Goal: Task Accomplishment & Management: Manage account settings

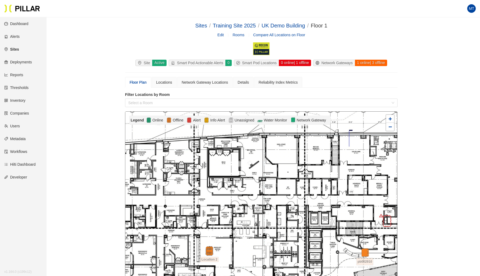
click at [19, 124] on link "Users" at bounding box center [12, 126] width 16 height 4
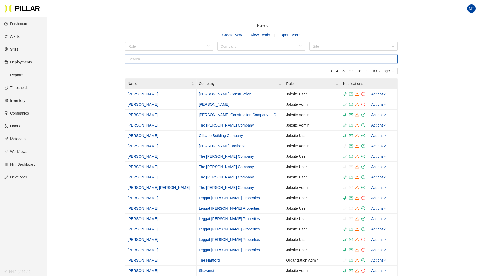
click at [186, 57] on input "text" at bounding box center [261, 59] width 273 height 9
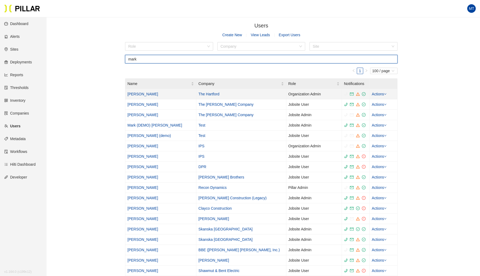
type input "mark"
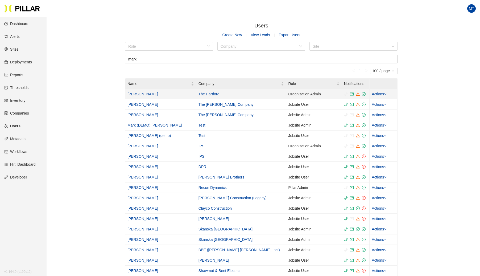
click at [137, 96] on link "[PERSON_NAME]" at bounding box center [143, 94] width 31 height 4
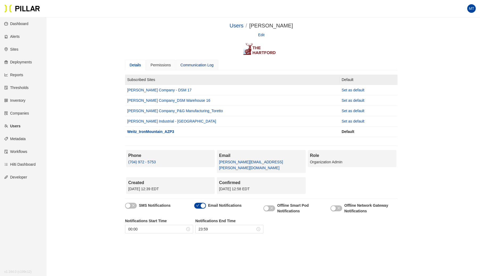
click at [195, 62] on div "Communication Log" at bounding box center [197, 65] width 33 height 6
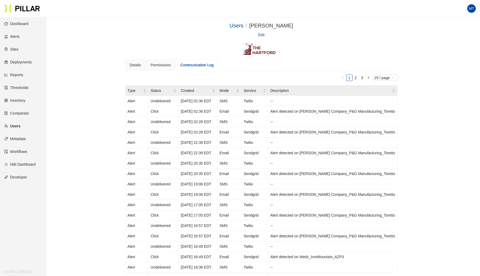
click at [261, 34] on link "Edit" at bounding box center [261, 35] width 6 height 6
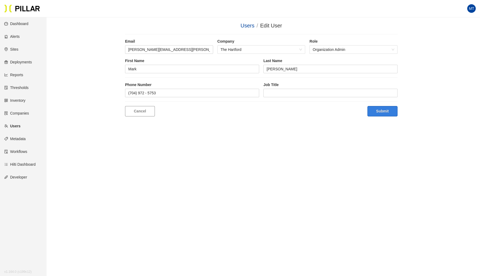
click at [386, 110] on button "Submit" at bounding box center [383, 111] width 30 height 10
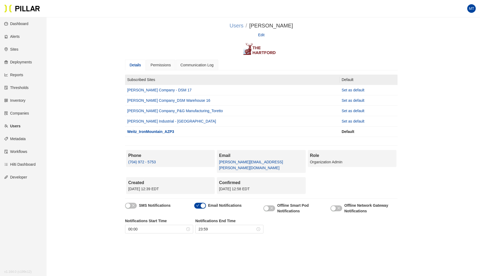
click at [243, 26] on link "Users" at bounding box center [237, 26] width 14 height 6
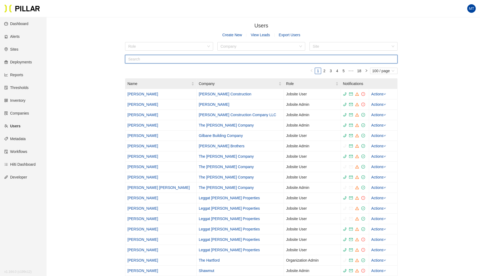
click at [140, 58] on input "text" at bounding box center [261, 59] width 273 height 9
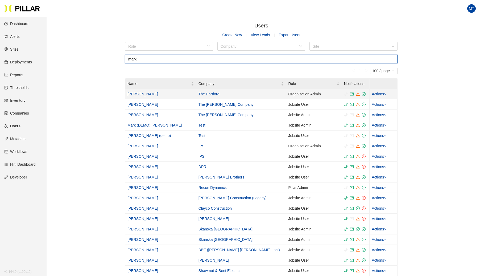
type input "mark"
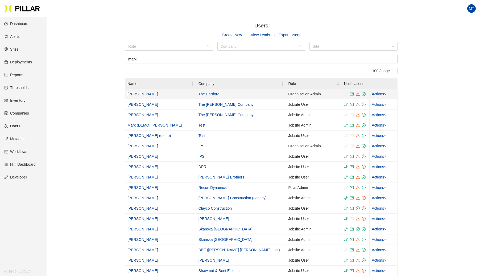
click at [141, 93] on link "[PERSON_NAME]" at bounding box center [143, 94] width 31 height 4
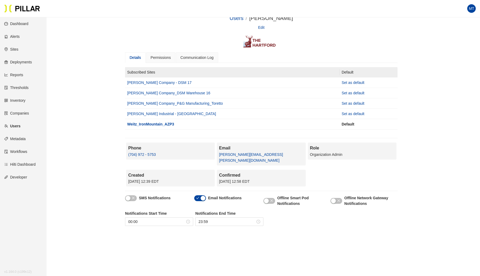
scroll to position [2, 0]
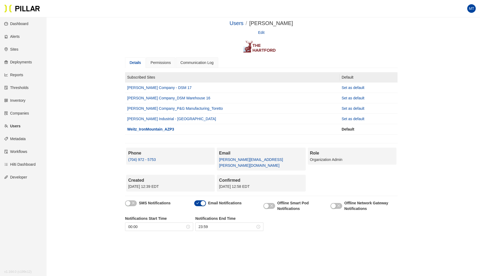
click at [17, 49] on link "Sites" at bounding box center [11, 49] width 14 height 4
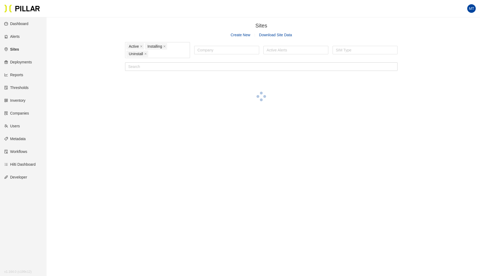
click at [20, 124] on link "Users" at bounding box center [12, 126] width 16 height 4
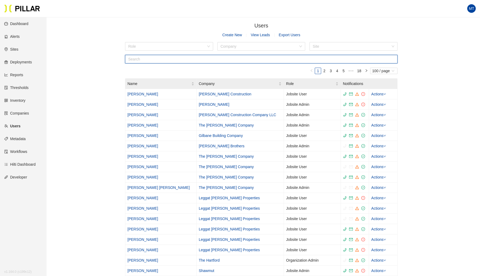
click at [240, 58] on input "text" at bounding box center [261, 59] width 273 height 9
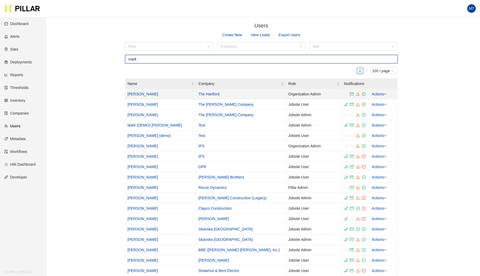
type input "mark"
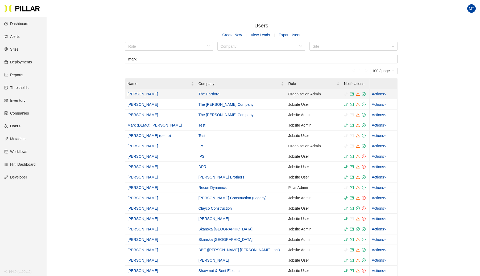
click at [382, 93] on link "Actions" at bounding box center [379, 94] width 15 height 4
click at [407, 94] on div "Users / Create New View Leads Export Users Role Company Site mark 1 100 / page …" at bounding box center [262, 219] width 404 height 394
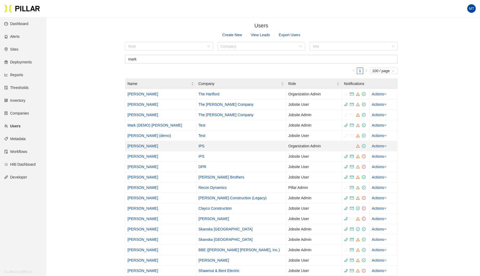
click at [382, 144] on link "Actions" at bounding box center [379, 146] width 15 height 4
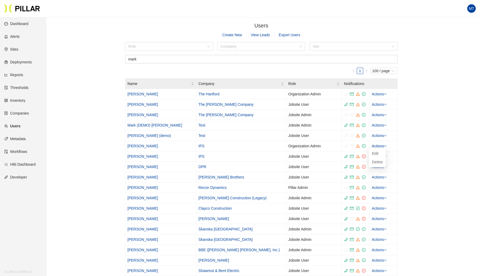
click at [84, 128] on div "Users / Create New View Leads Export Users Role Company Site mark 1 100 / page …" at bounding box center [262, 219] width 404 height 394
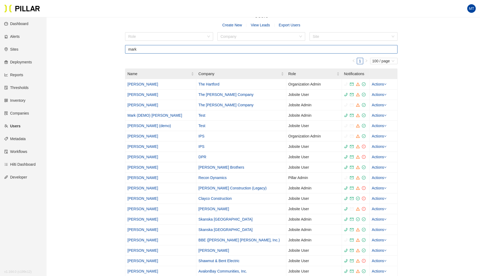
scroll to position [15, 0]
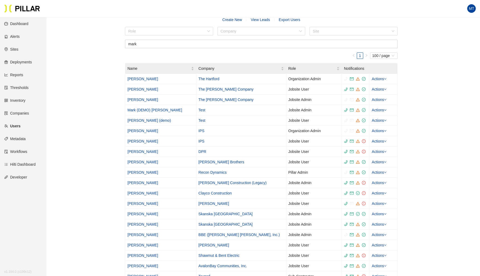
click at [17, 50] on link "Sites" at bounding box center [11, 49] width 14 height 4
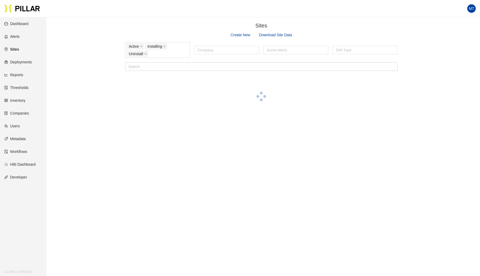
click at [17, 127] on link "Users" at bounding box center [12, 126] width 16 height 4
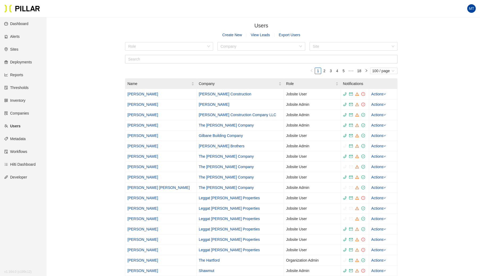
click at [15, 47] on link "Sites" at bounding box center [11, 49] width 14 height 4
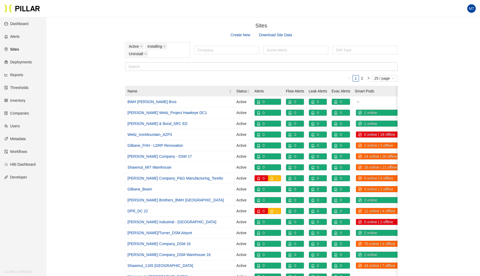
click at [19, 125] on link "Users" at bounding box center [12, 126] width 16 height 4
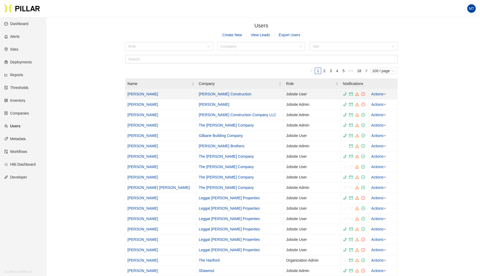
click at [384, 93] on icon "down" at bounding box center [385, 94] width 3 height 3
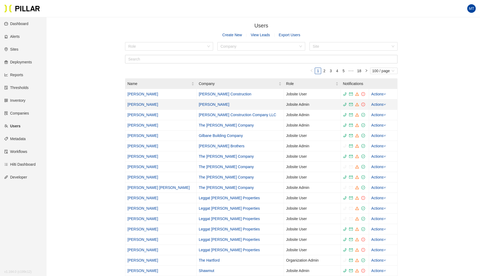
click at [384, 104] on icon "down" at bounding box center [385, 104] width 3 height 3
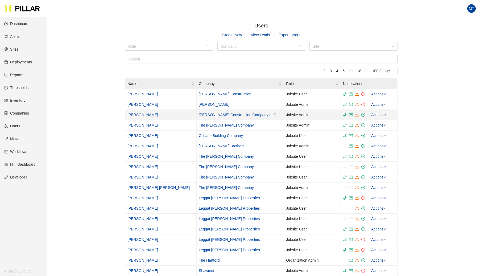
click at [384, 114] on icon "down" at bounding box center [385, 114] width 3 height 3
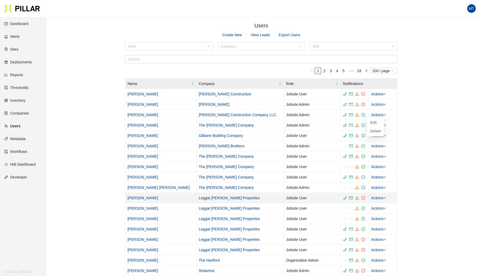
click at [380, 196] on link "Actions" at bounding box center [378, 198] width 15 height 4
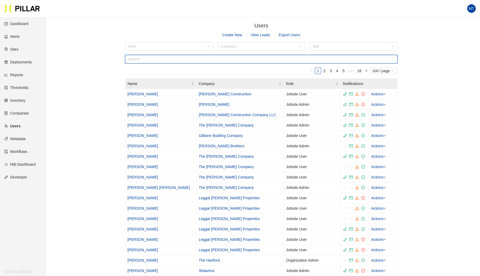
click at [159, 59] on input "text" at bounding box center [261, 59] width 273 height 9
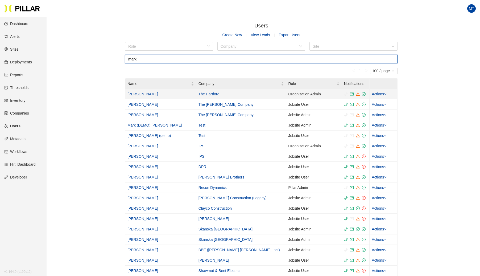
type input "mark"
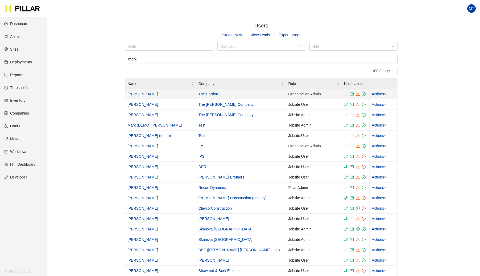
click at [141, 93] on link "[PERSON_NAME]" at bounding box center [143, 94] width 31 height 4
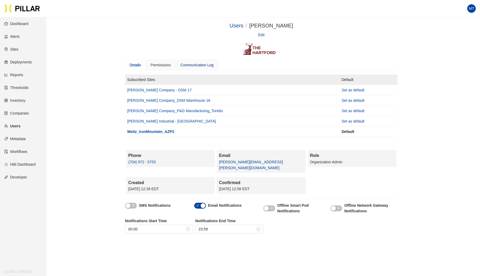
click at [195, 66] on div "Communication Log" at bounding box center [197, 65] width 33 height 6
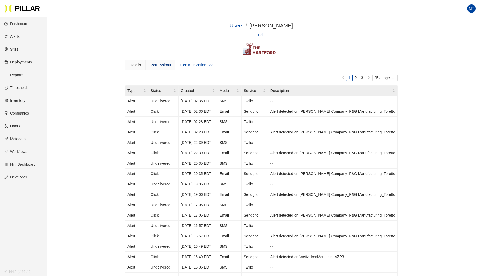
click at [166, 63] on div "Permissions" at bounding box center [161, 65] width 20 height 6
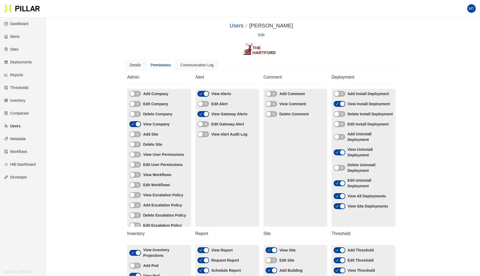
click at [258, 34] on div "Edit" at bounding box center [261, 35] width 273 height 6
click at [260, 34] on link "Edit" at bounding box center [261, 35] width 6 height 6
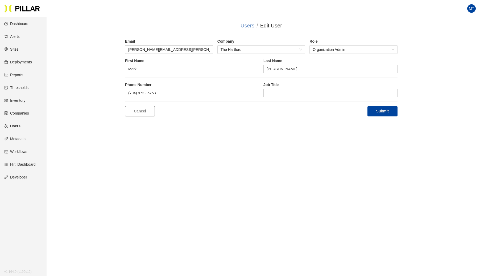
click at [247, 26] on link "Users" at bounding box center [248, 26] width 14 height 6
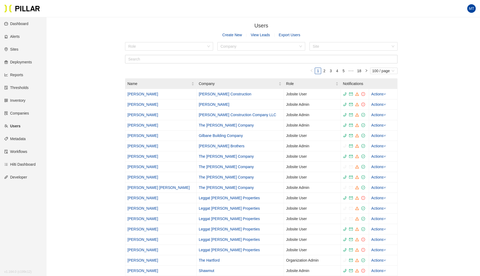
click at [13, 49] on link "Sites" at bounding box center [11, 49] width 14 height 4
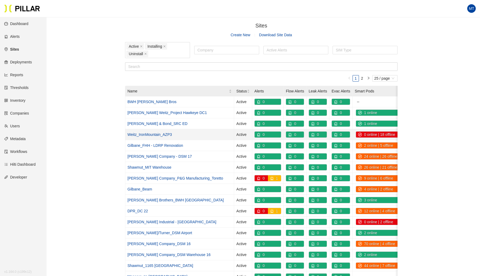
click at [152, 134] on link "Weitz_IronMountain_AZP3" at bounding box center [150, 134] width 44 height 4
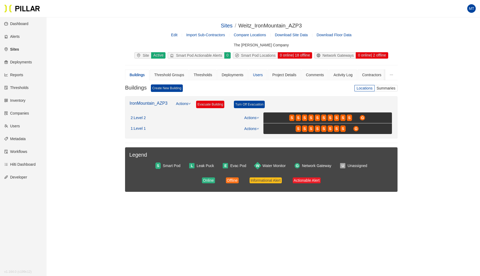
click at [263, 75] on div "Users" at bounding box center [258, 75] width 19 height 11
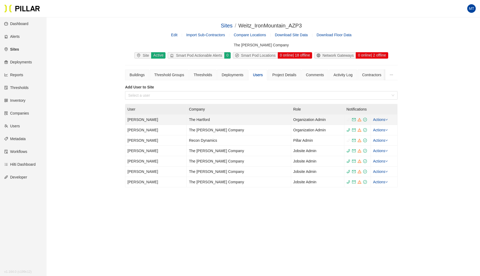
click at [384, 118] on link "Actions" at bounding box center [380, 119] width 15 height 4
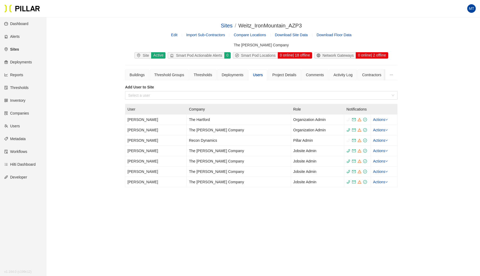
click at [14, 48] on link "Sites" at bounding box center [11, 49] width 15 height 4
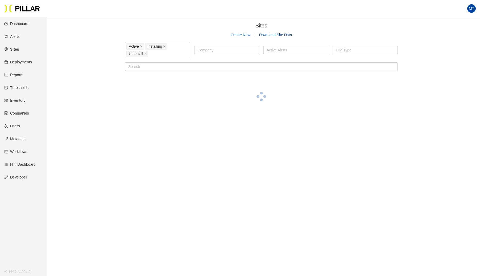
click at [18, 126] on link "Users" at bounding box center [12, 126] width 16 height 4
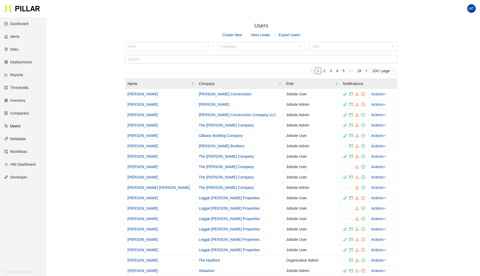
click at [470, 6] on span "MT" at bounding box center [471, 8] width 5 height 9
click at [444, 52] on span "Log Out" at bounding box center [454, 53] width 38 height 6
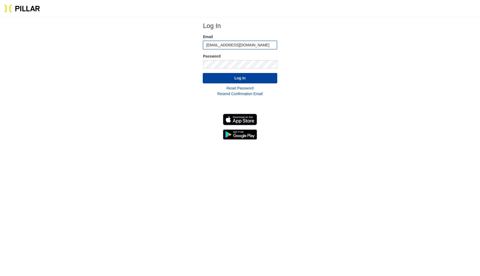
click at [250, 42] on input "[EMAIL_ADDRESS][DOMAIN_NAME]" at bounding box center [240, 45] width 74 height 9
type input "[EMAIL_ADDRESS][DOMAIN_NAME]"
click at [202, 64] on div "Log In Email [EMAIL_ADDRESS][DOMAIN_NAME] Password Log In Reset Password Resend…" at bounding box center [240, 81] width 446 height 118
click at [356, 115] on div "Log In Email [EMAIL_ADDRESS][DOMAIN_NAME] Password * Log In Reset Password Rese…" at bounding box center [240, 81] width 446 height 118
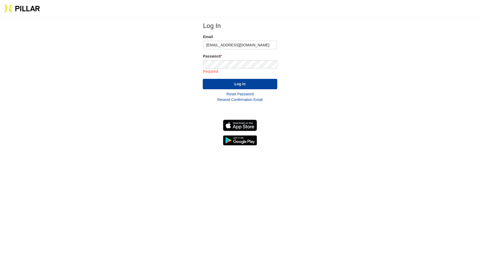
click at [243, 93] on link "Reset Password" at bounding box center [240, 94] width 27 height 4
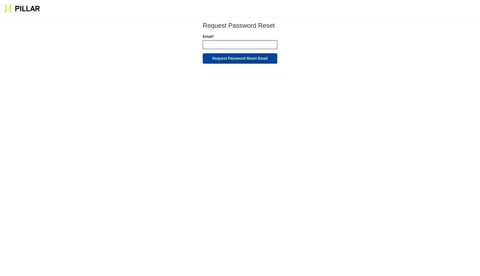
click at [222, 43] on input "email" at bounding box center [240, 44] width 75 height 9
type input "[EMAIL_ADDRESS][DOMAIN_NAME]"
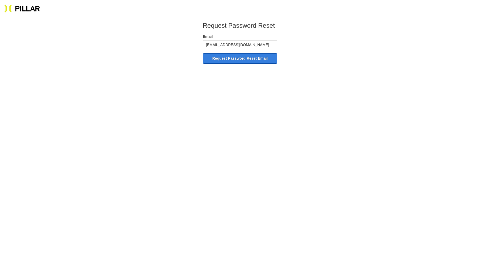
click at [233, 59] on button "Request Password Reset Email" at bounding box center [240, 58] width 75 height 10
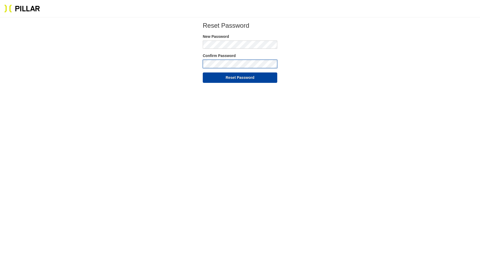
click at [203, 72] on button "Reset Password" at bounding box center [240, 77] width 75 height 10
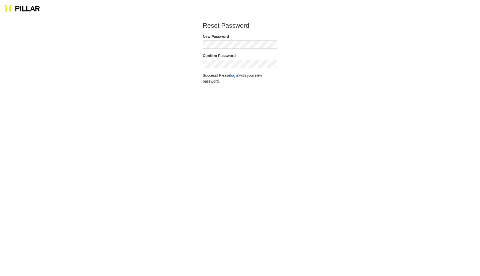
click at [230, 75] on p "Success! Please log in with your new password." at bounding box center [240, 78] width 75 height 12
click at [231, 75] on p "Success! Please log in with your new password." at bounding box center [240, 78] width 75 height 12
click at [234, 75] on link "log in" at bounding box center [235, 75] width 9 height 4
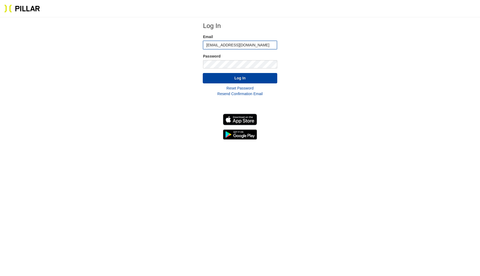
click at [243, 46] on input "[EMAIL_ADDRESS][DOMAIN_NAME]" at bounding box center [240, 45] width 74 height 9
type input "[EMAIL_ADDRESS][DOMAIN_NAME]"
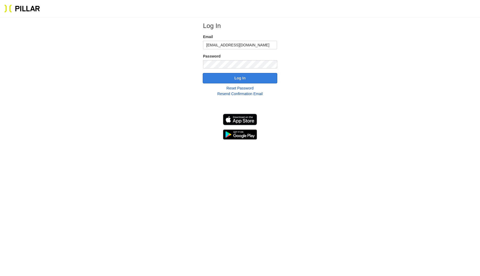
click at [239, 71] on fieldset "Log In Email [EMAIL_ADDRESS][DOMAIN_NAME] Password" at bounding box center [240, 47] width 75 height 51
click at [239, 77] on button "Log In" at bounding box center [240, 78] width 75 height 10
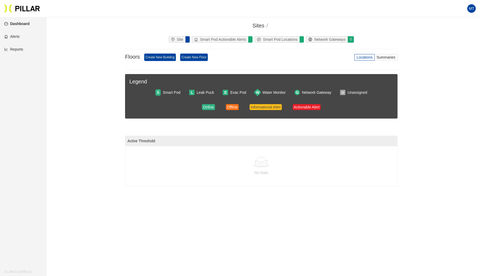
click at [19, 22] on link "Dashboard" at bounding box center [16, 24] width 25 height 4
click at [479, 9] on section "MT" at bounding box center [240, 8] width 480 height 17
click at [472, 9] on span "MT" at bounding box center [471, 8] width 5 height 9
click at [450, 48] on li "Log Out" at bounding box center [453, 44] width 45 height 9
click at [473, 9] on span "MT" at bounding box center [471, 8] width 5 height 9
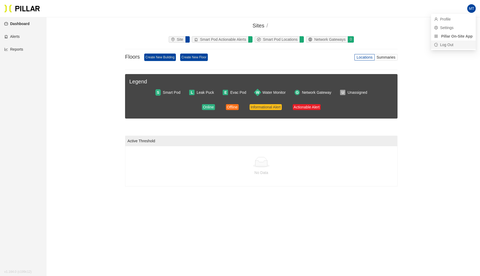
click at [453, 41] on li "Log Out" at bounding box center [453, 44] width 45 height 9
click at [471, 9] on span "MT" at bounding box center [471, 8] width 5 height 9
click at [446, 46] on span "Log Out" at bounding box center [454, 45] width 38 height 6
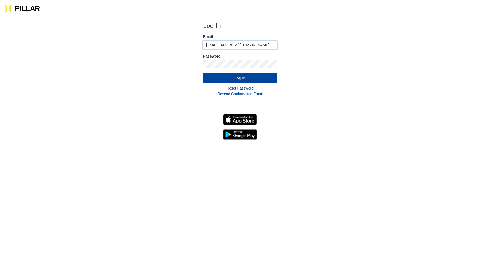
click at [233, 42] on input "[EMAIL_ADDRESS][DOMAIN_NAME]" at bounding box center [240, 45] width 74 height 9
type input "[EMAIL_ADDRESS][DOMAIN_NAME]"
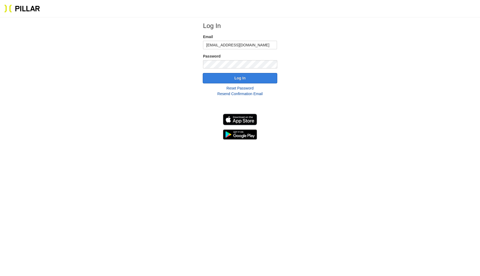
click at [244, 78] on button "Log In" at bounding box center [240, 78] width 75 height 10
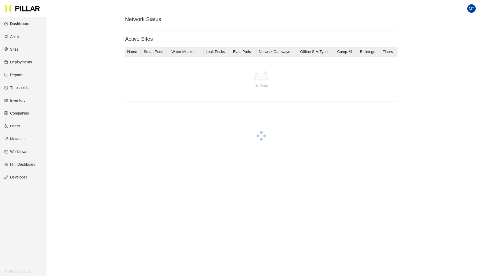
scroll to position [7, 0]
click at [20, 127] on link "Users" at bounding box center [12, 126] width 16 height 4
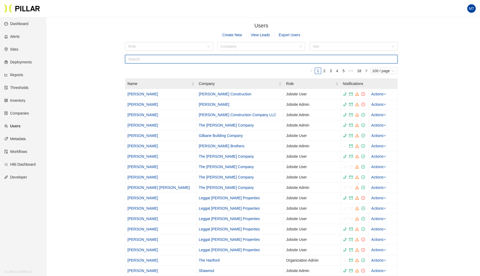
click at [202, 59] on input "text" at bounding box center [261, 59] width 273 height 9
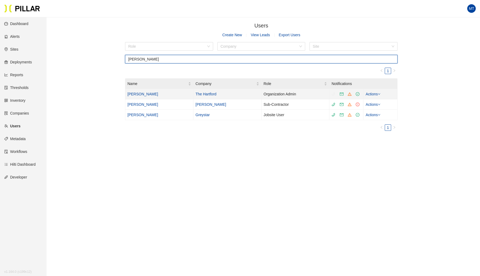
type input "terry"
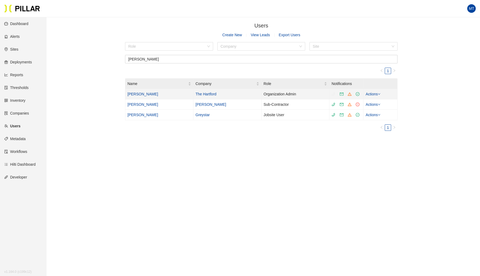
click at [135, 93] on link "[PERSON_NAME]" at bounding box center [143, 94] width 31 height 4
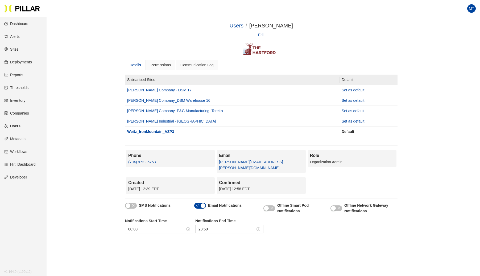
click at [263, 34] on link "Edit" at bounding box center [261, 35] width 6 height 6
